Goal: Information Seeking & Learning: Learn about a topic

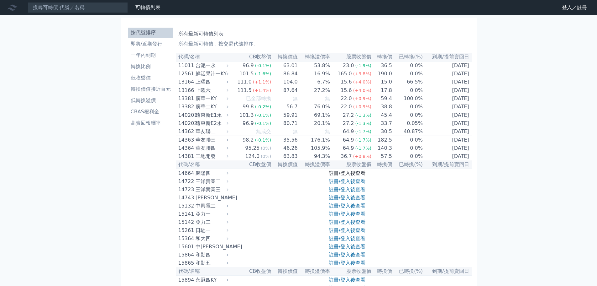
click at [347, 176] on link "註冊/登入後查看" at bounding box center [347, 173] width 37 height 6
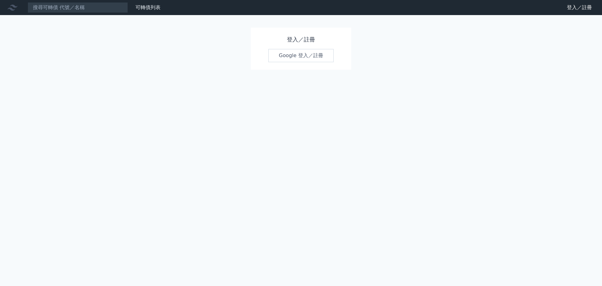
click at [297, 55] on link "Google 登入／註冊" at bounding box center [300, 55] width 65 height 13
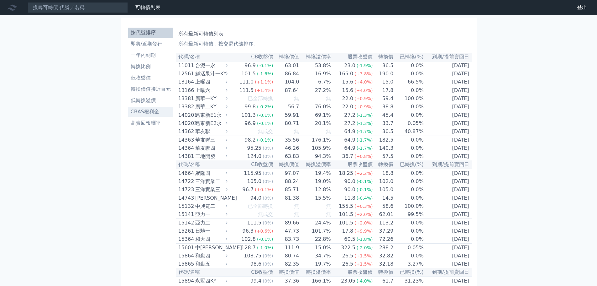
click at [159, 110] on li "CBAS權利金" at bounding box center [150, 112] width 45 height 8
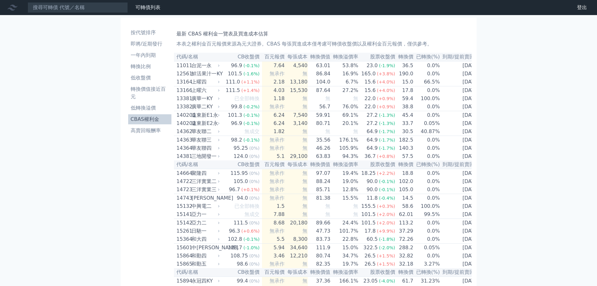
click at [160, 119] on li "CBAS權利金" at bounding box center [150, 119] width 44 height 8
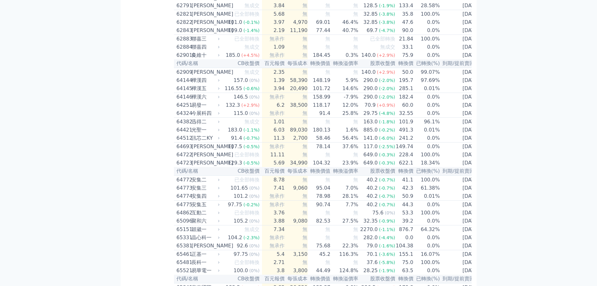
scroll to position [2476, 0]
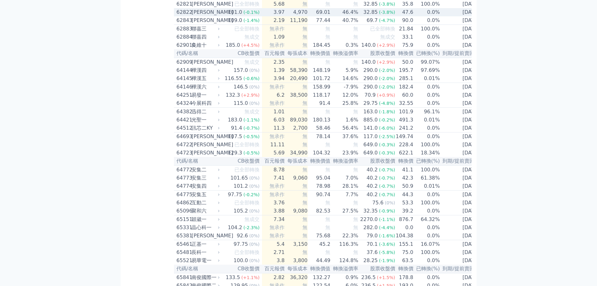
click at [320, 16] on td "69.01" at bounding box center [319, 12] width 23 height 8
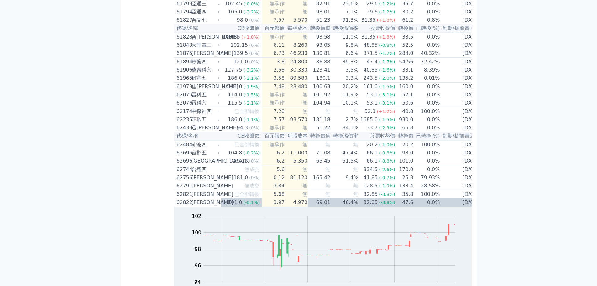
scroll to position [2384, 0]
